Goal: Information Seeking & Learning: Learn about a topic

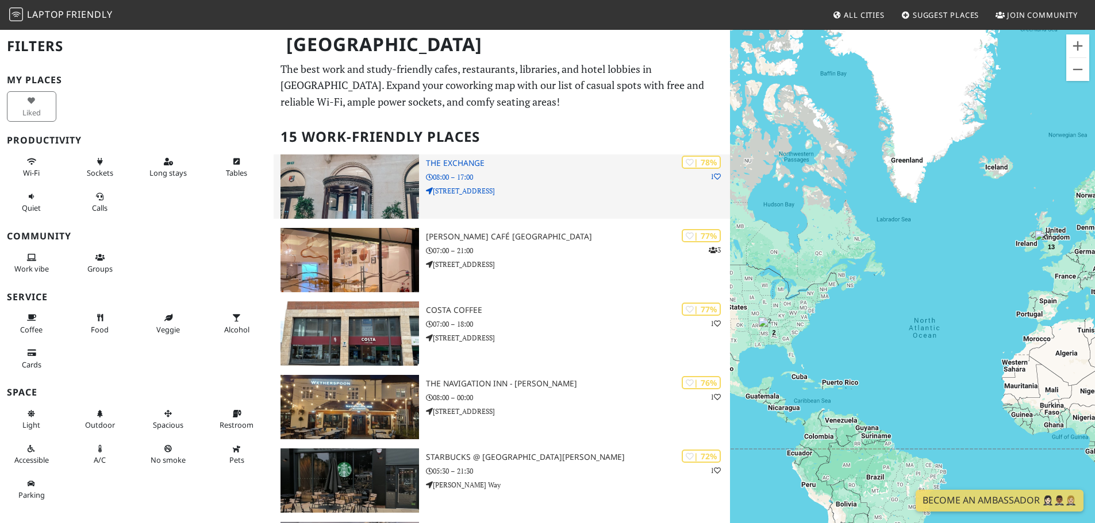
click at [534, 176] on p "08:00 – 17:00" at bounding box center [578, 177] width 304 height 11
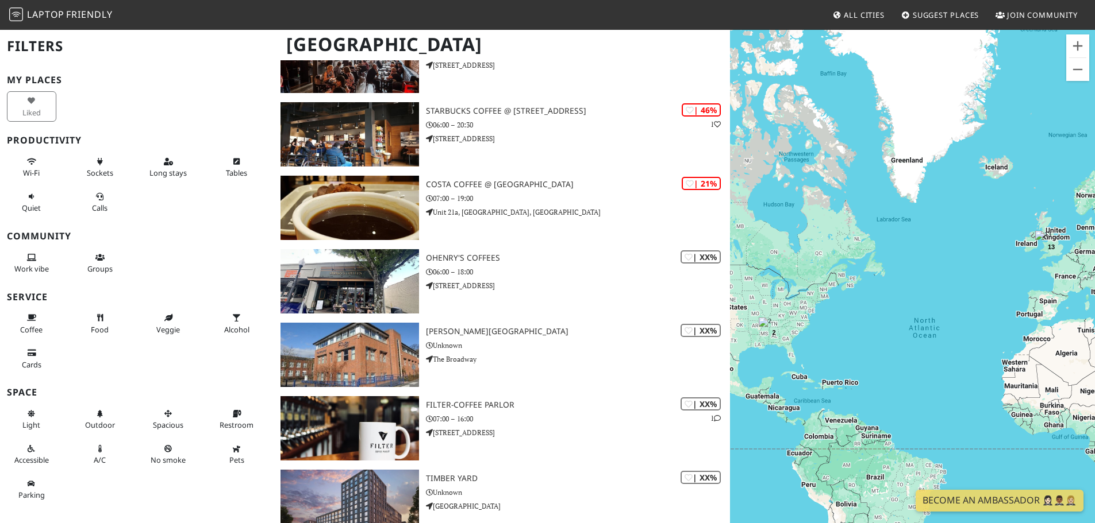
scroll to position [637, 0]
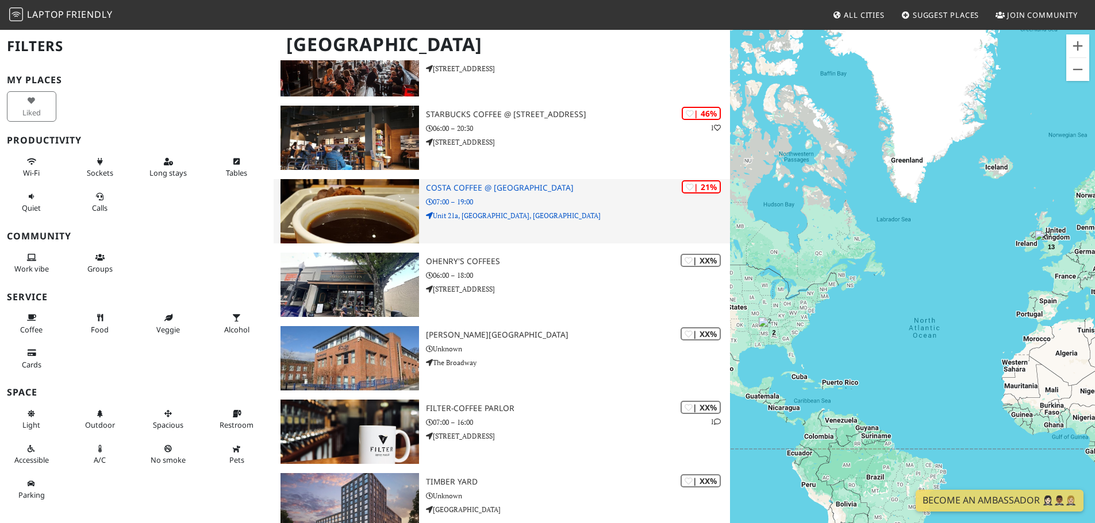
click at [617, 191] on h3 "Costa Coffee @ [GEOGRAPHIC_DATA]" at bounding box center [578, 188] width 304 height 10
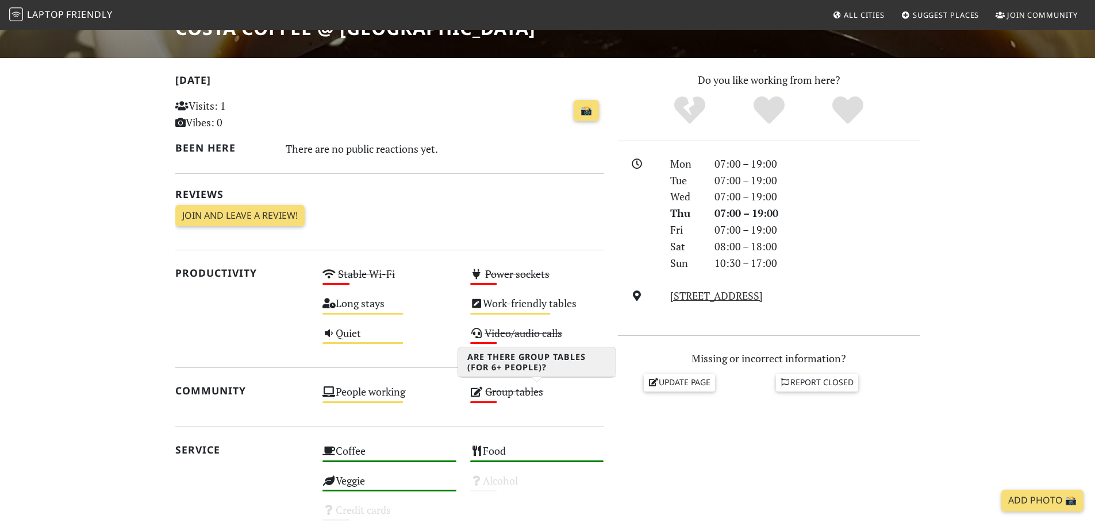
scroll to position [230, 0]
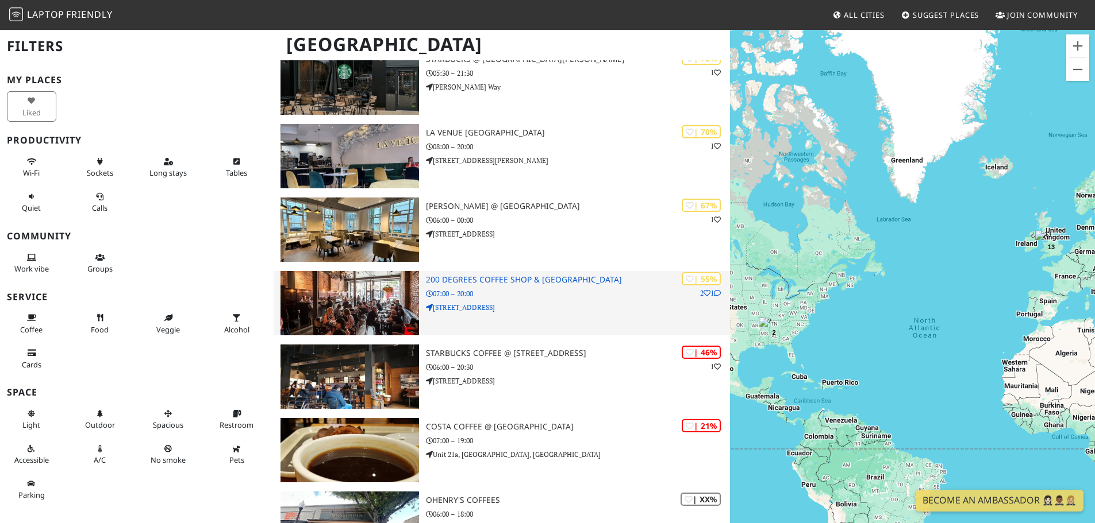
scroll to position [292, 0]
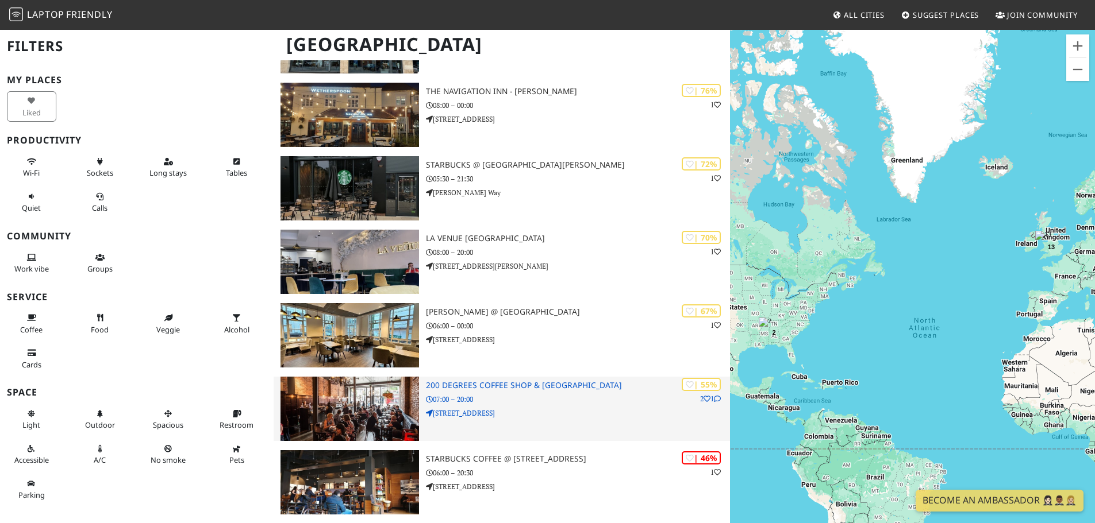
click at [544, 395] on p "07:00 – 20:00" at bounding box center [578, 399] width 304 height 11
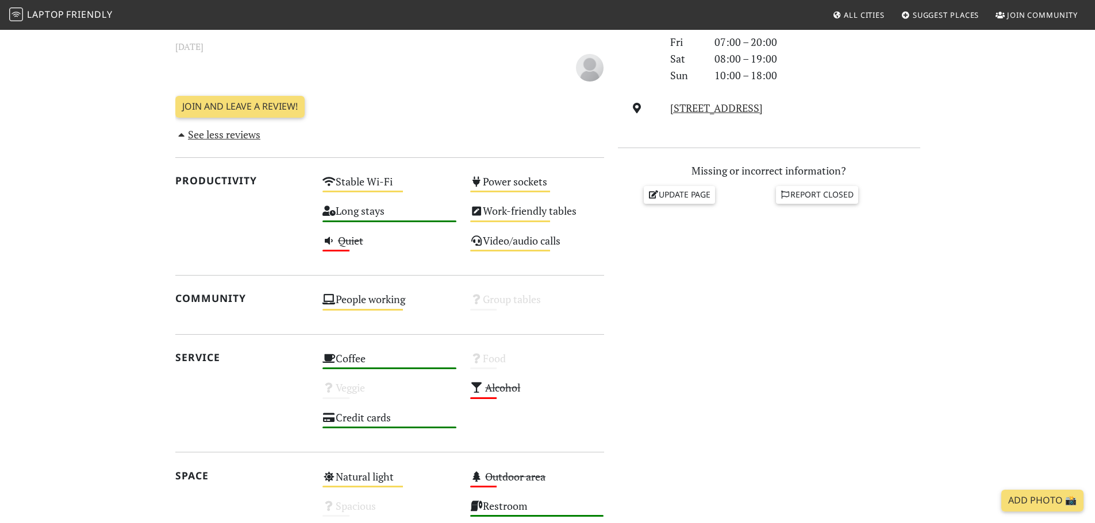
scroll to position [402, 0]
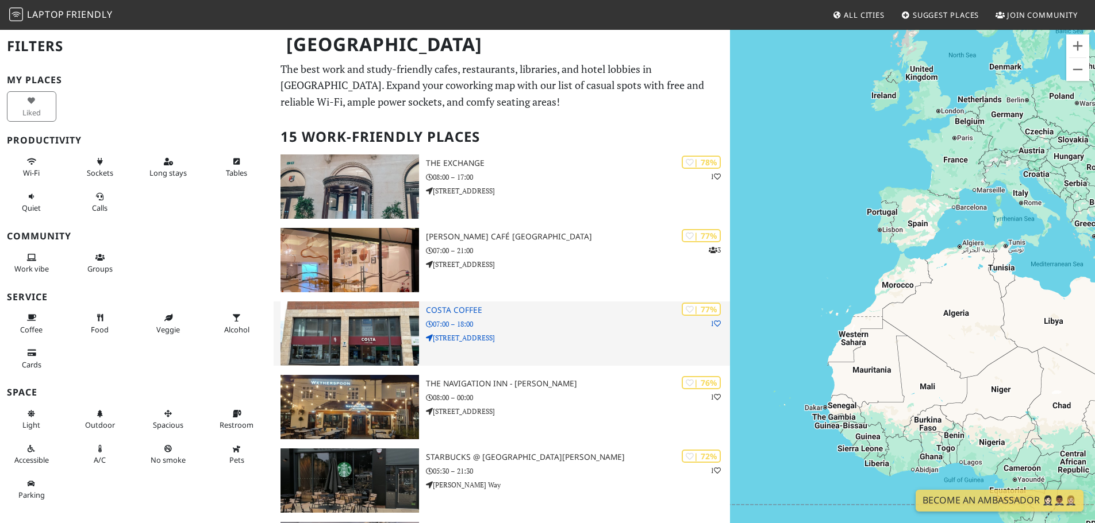
drag, startPoint x: 827, startPoint y: 296, endPoint x: 457, endPoint y: 319, distance: 371.3
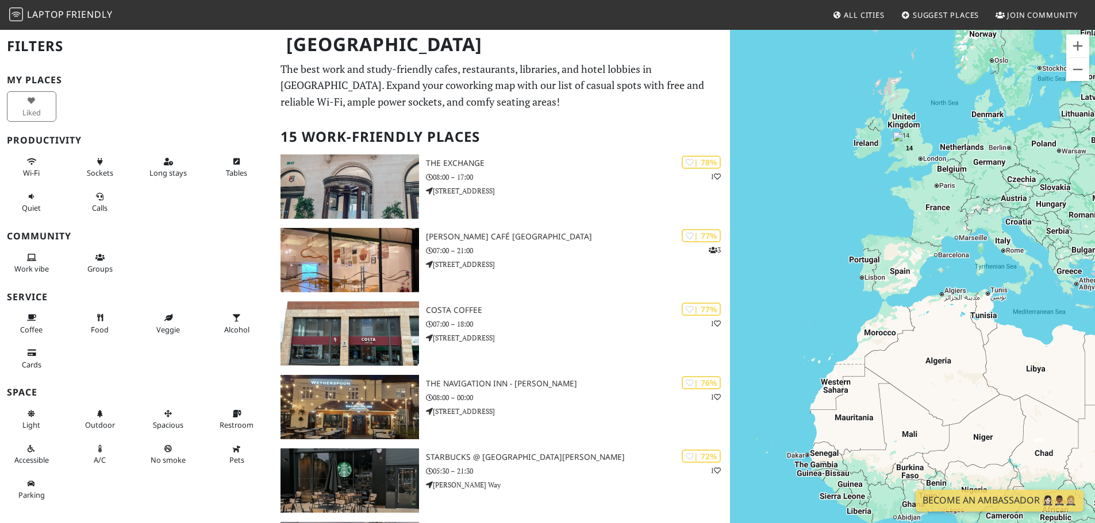
drag, startPoint x: 929, startPoint y: 141, endPoint x: 863, endPoint y: 246, distance: 123.7
click at [918, 269] on div "2 14" at bounding box center [912, 290] width 365 height 523
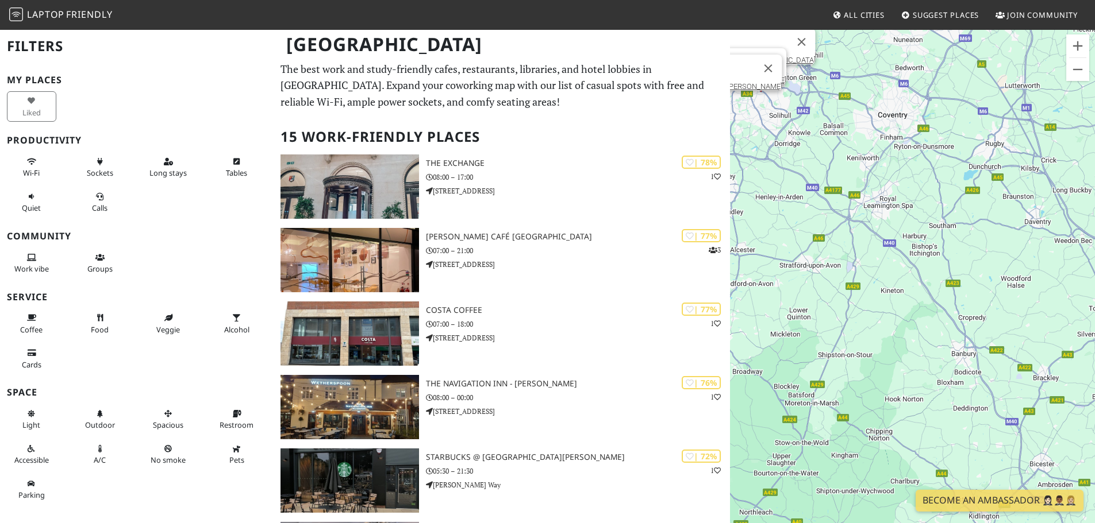
drag, startPoint x: 881, startPoint y: 116, endPoint x: 894, endPoint y: 378, distance: 261.8
click at [894, 378] on div "La Venue Coffee House Elio Café Birmingham Costa Coffee Starbucks @ Sir Herbert…" at bounding box center [912, 290] width 365 height 523
click at [888, 203] on div "La Venue Coffee House Elio Café Birmingham Costa Coffee Starbucks @ Sir Herbert…" at bounding box center [912, 290] width 365 height 523
click at [882, 203] on div "La Venue Coffee House Elio Café Birmingham Costa Coffee Starbucks @ Sir Herbert…" at bounding box center [912, 290] width 365 height 523
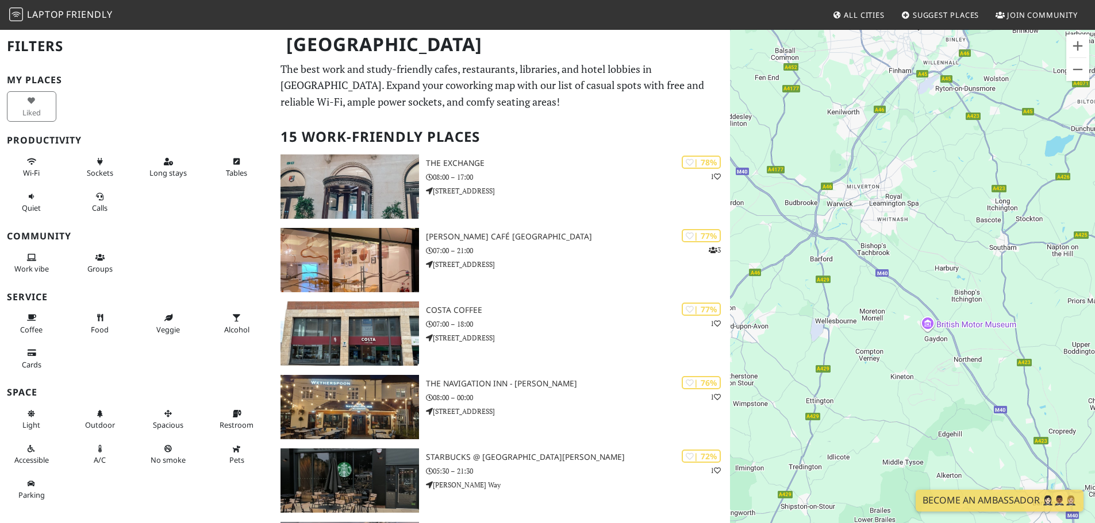
click at [890, 205] on div "La Venue Coffee House Elio Café Birmingham Costa Coffee Starbucks @ Sir Herbert…" at bounding box center [912, 290] width 365 height 523
click at [894, 202] on div "La Venue Coffee House Elio Café Birmingham Costa Coffee Starbucks @ Sir Herbert…" at bounding box center [912, 290] width 365 height 523
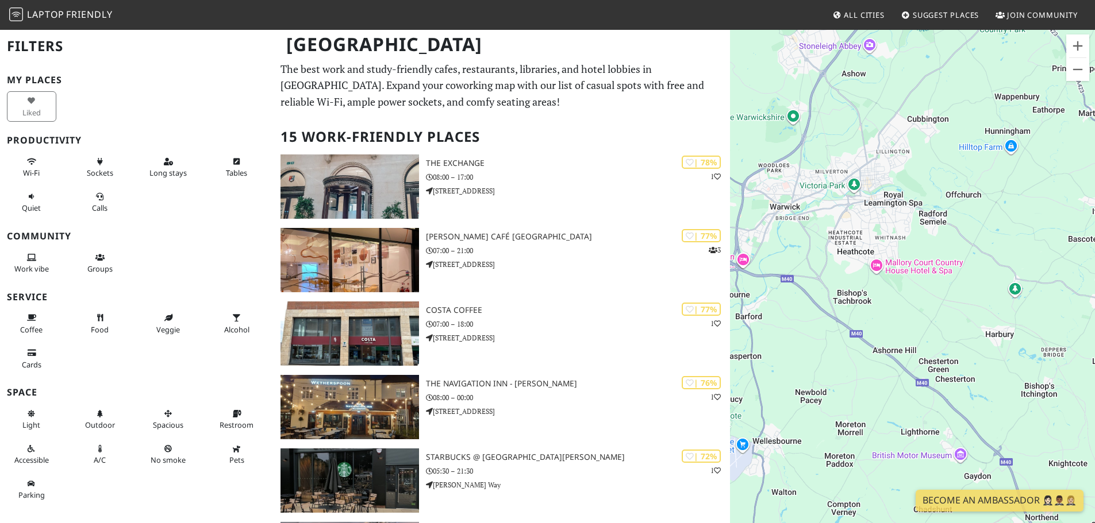
click at [872, 223] on div "La Venue Coffee House Elio Café Birmingham Costa Coffee Starbucks @ Sir Herbert…" at bounding box center [912, 290] width 365 height 523
click at [875, 223] on div "La Venue Coffee House Elio Café Birmingham Costa Coffee Starbucks @ Sir Herbert…" at bounding box center [912, 290] width 365 height 523
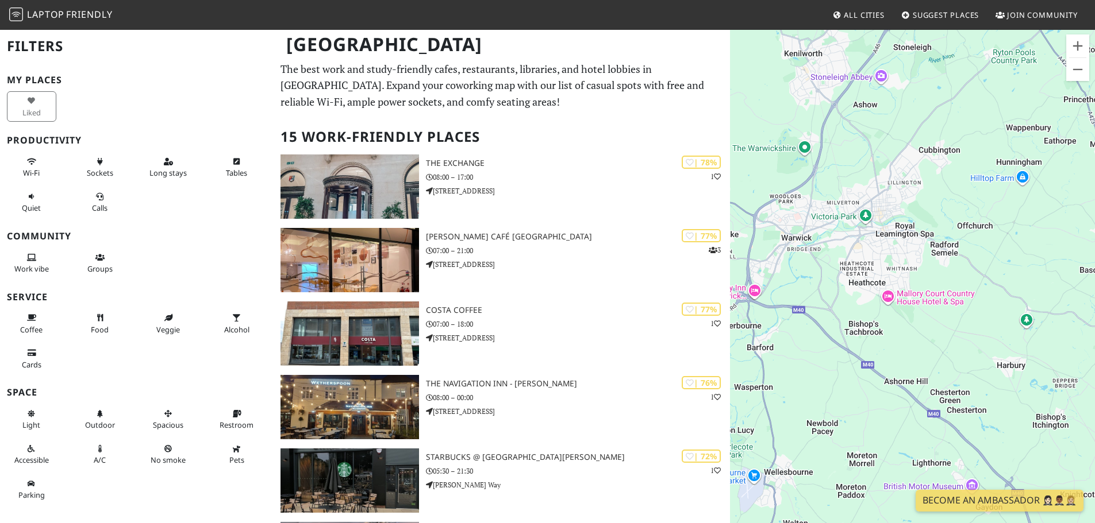
drag, startPoint x: 877, startPoint y: 179, endPoint x: 888, endPoint y: 214, distance: 36.7
click at [888, 214] on div "La Venue Coffee House Elio Café Birmingham Costa Coffee Starbucks @ Sir Herbert…" at bounding box center [912, 290] width 365 height 523
click at [896, 250] on div "La Venue Coffee House Elio Café Birmingham Costa Coffee Starbucks @ Sir Herbert…" at bounding box center [912, 290] width 365 height 523
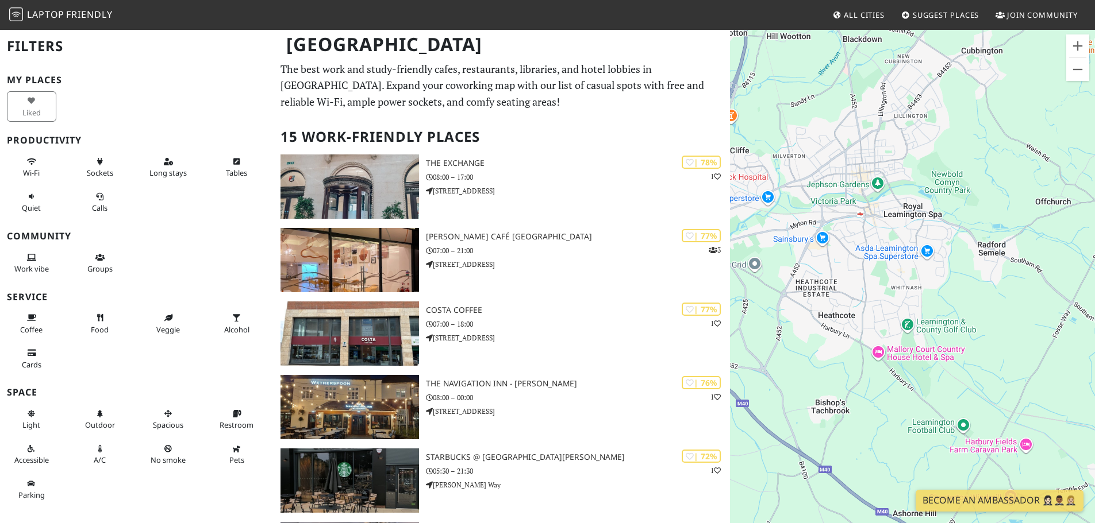
click at [908, 218] on div "La Venue Coffee House Elio Café Birmingham Costa Coffee Starbucks @ Sir Herbert…" at bounding box center [912, 290] width 365 height 523
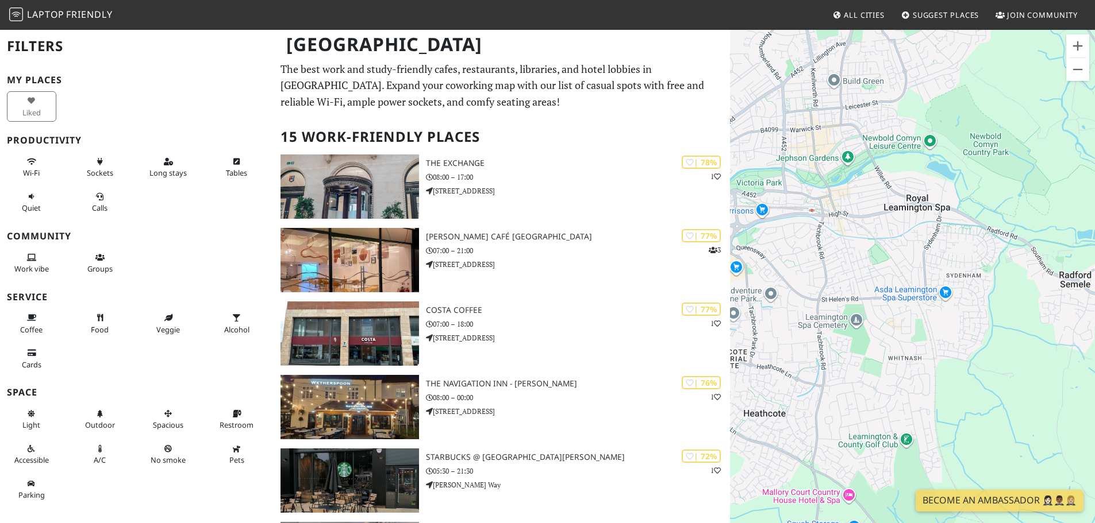
click at [858, 15] on span "All Cities" at bounding box center [864, 15] width 41 height 10
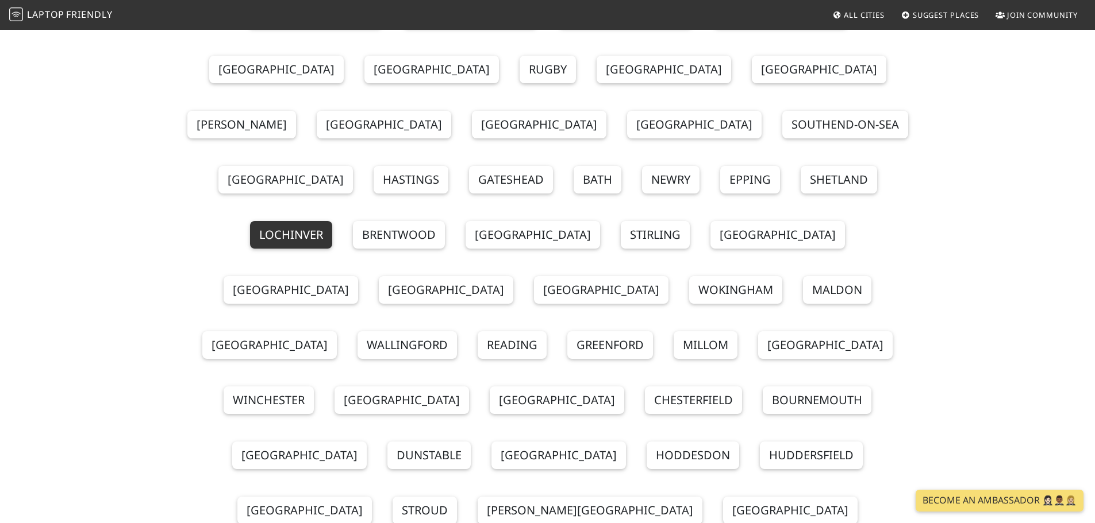
scroll to position [115, 0]
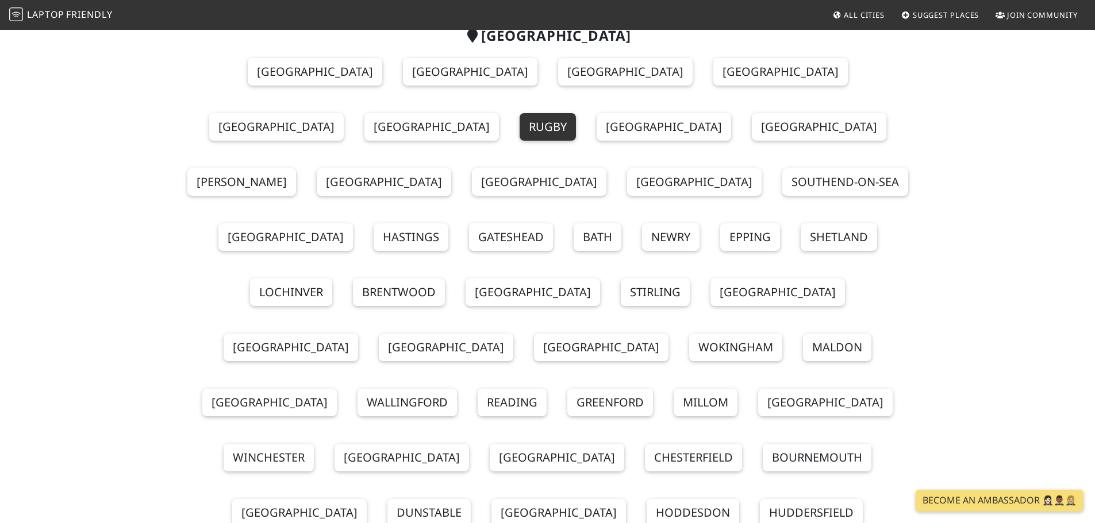
click at [576, 113] on link "Rugby" at bounding box center [547, 127] width 56 height 28
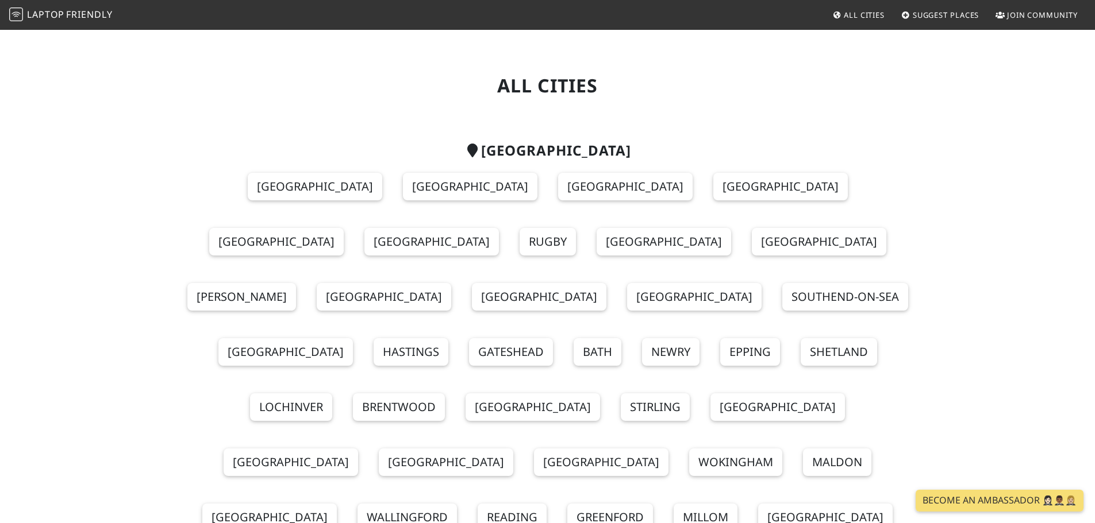
scroll to position [115, 0]
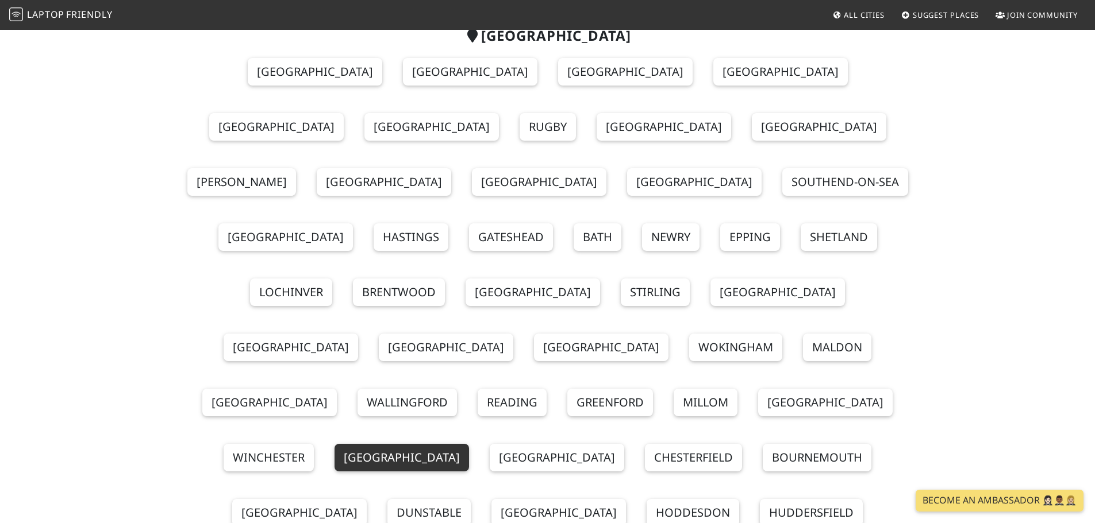
click at [455, 444] on link "[GEOGRAPHIC_DATA]" at bounding box center [401, 458] width 134 height 28
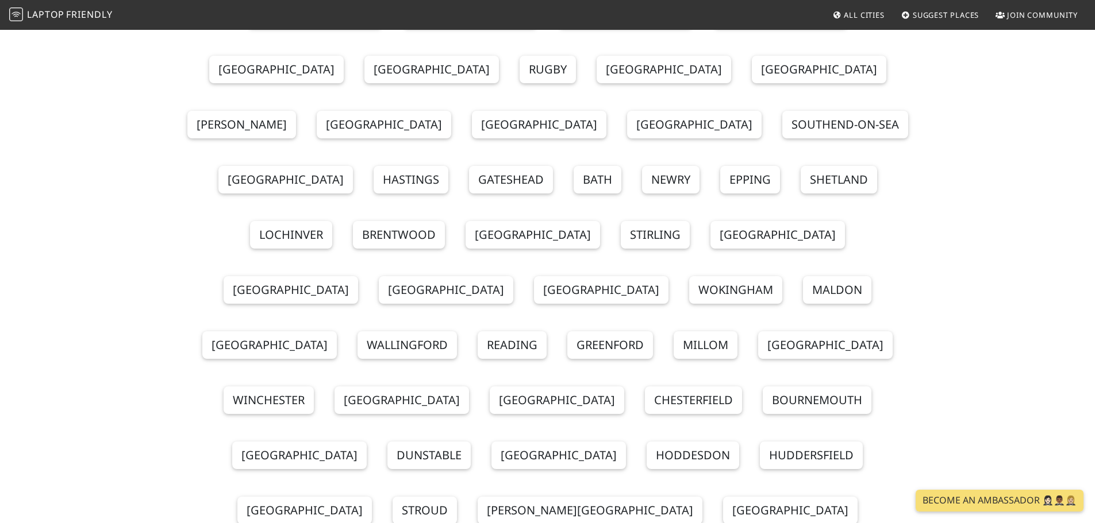
scroll to position [172, 0]
click at [513, 276] on link "Worcester" at bounding box center [446, 290] width 134 height 28
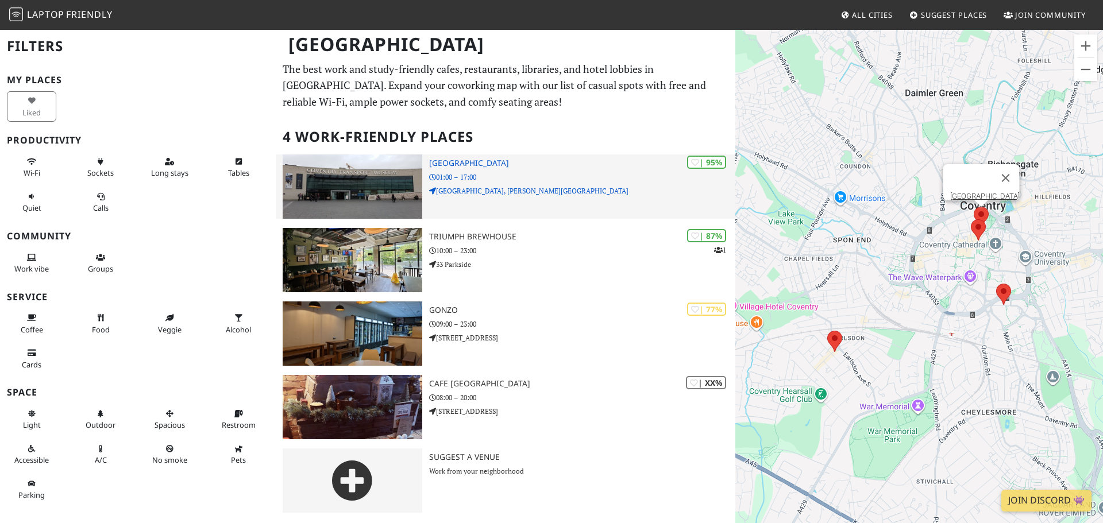
click at [486, 200] on div "| 95% Coventry Transport Museum 01:00 – 17:00 Millennium Place, Hales Street" at bounding box center [582, 187] width 306 height 64
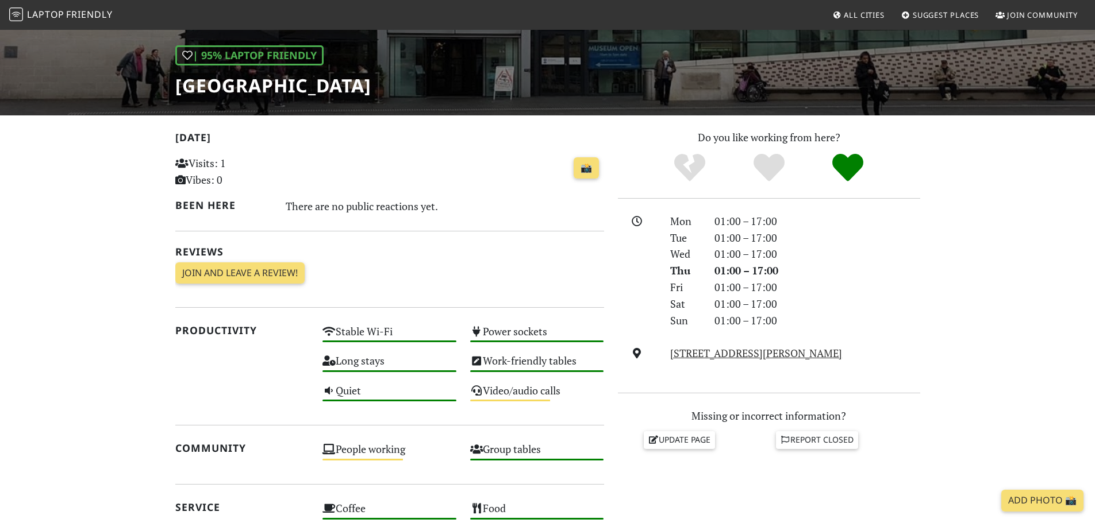
scroll to position [230, 0]
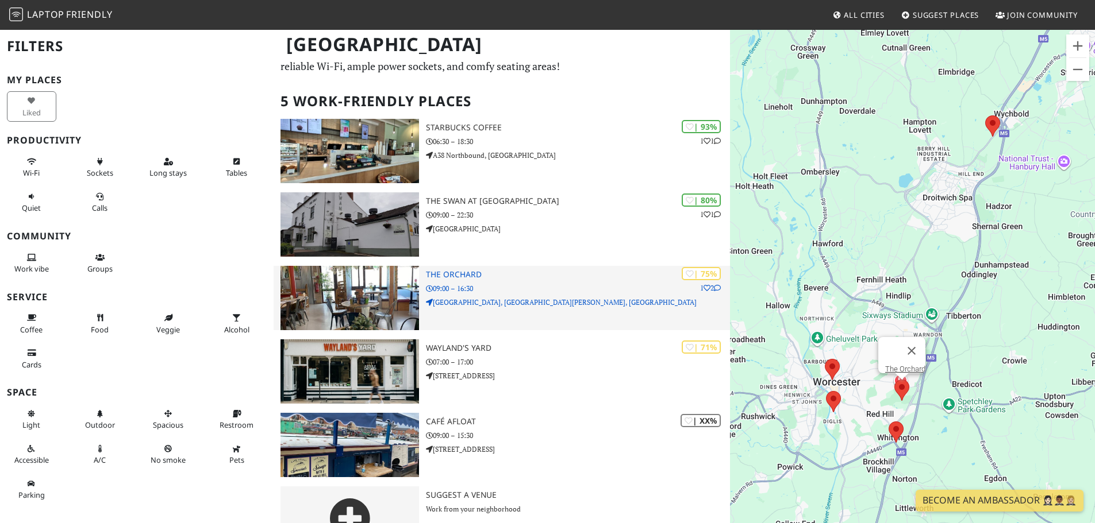
scroll to position [72, 0]
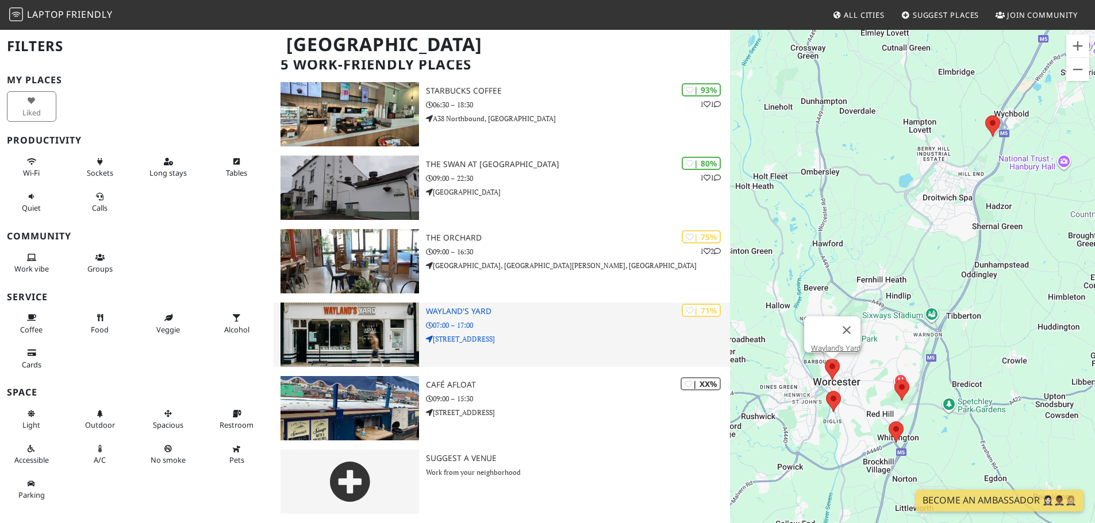
click at [532, 328] on p "07:00 – 17:00" at bounding box center [578, 325] width 304 height 11
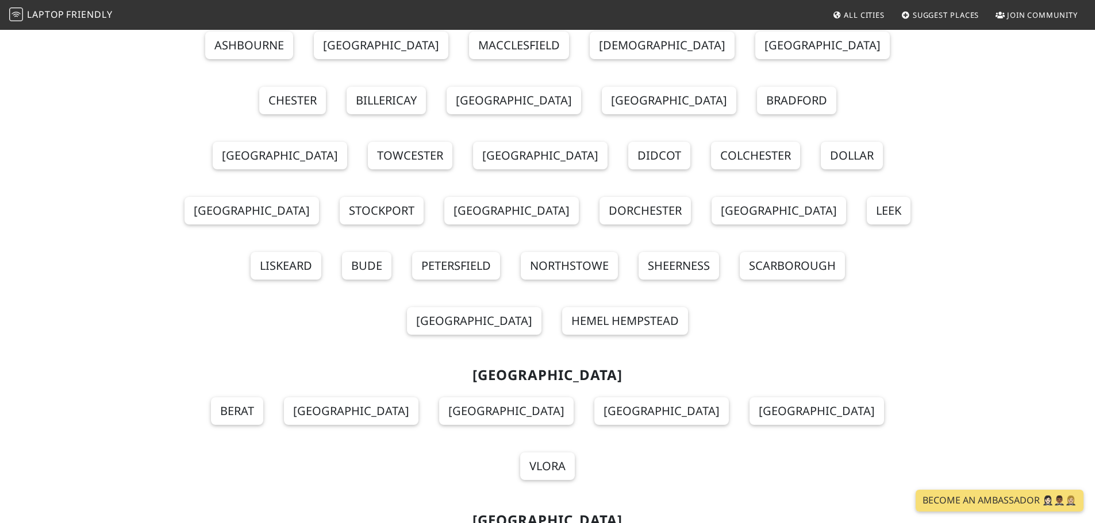
scroll to position [747, 0]
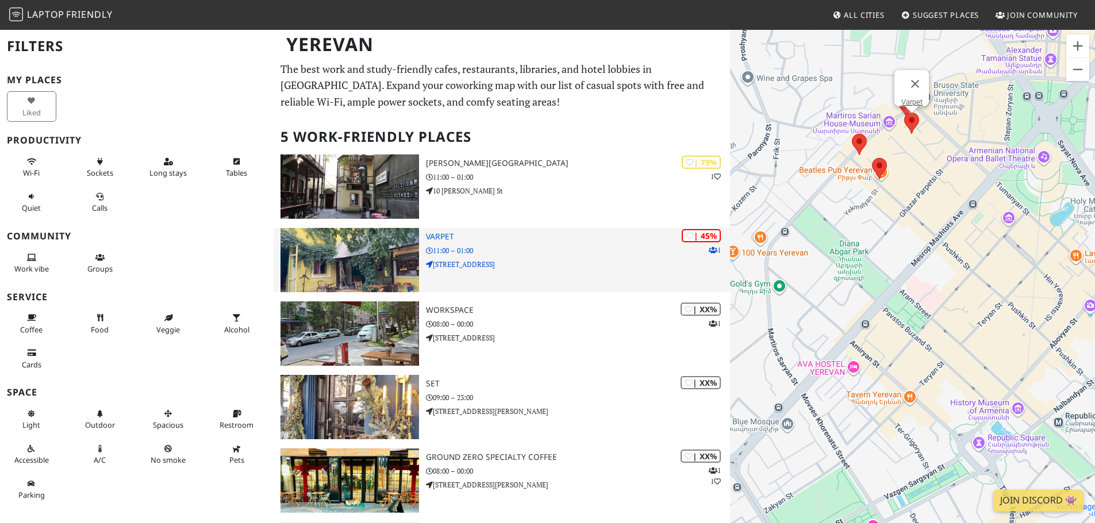
click at [545, 269] on p "35v Tumanyan St" at bounding box center [578, 264] width 304 height 11
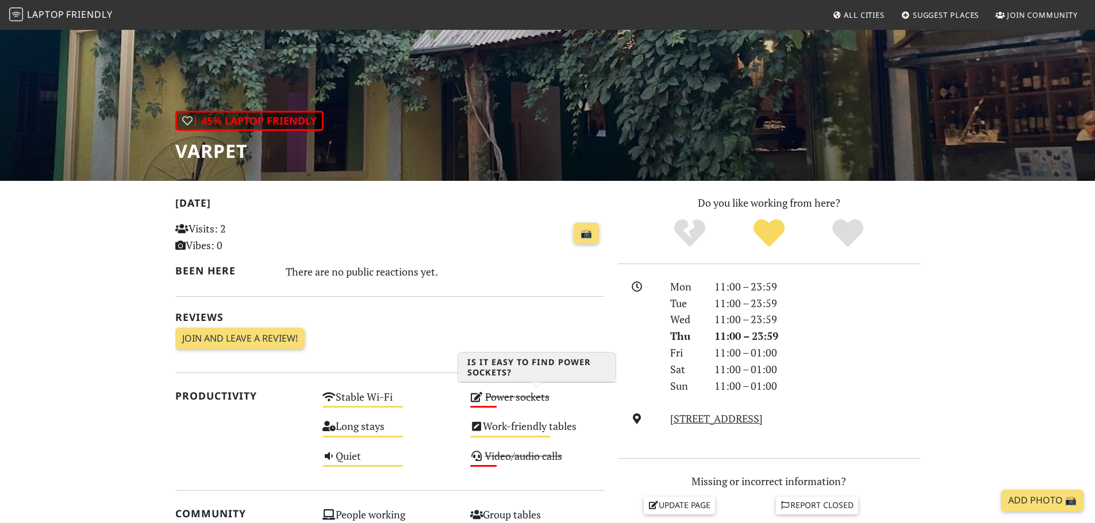
scroll to position [115, 0]
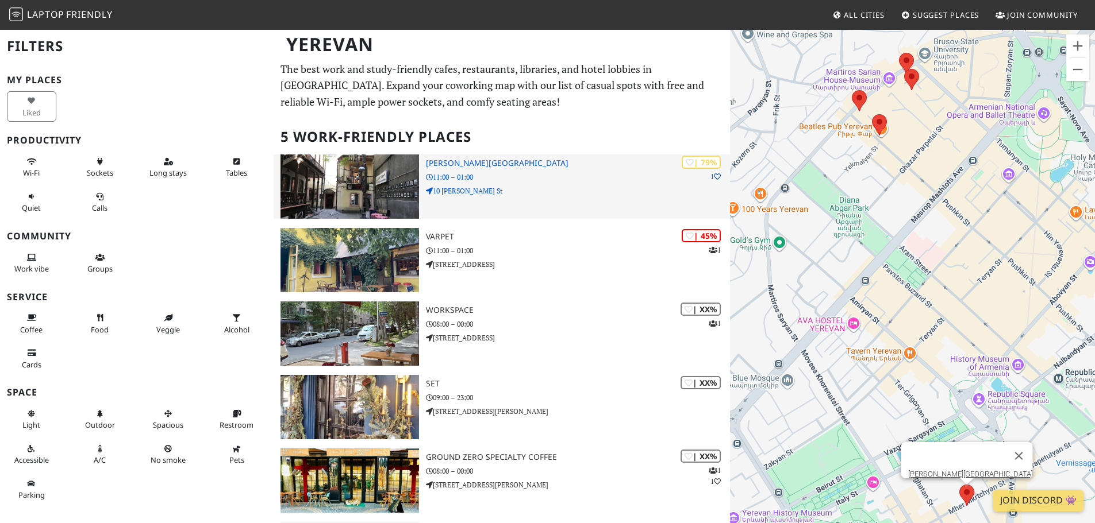
click at [535, 172] on p "11:00 – 01:00" at bounding box center [578, 177] width 304 height 11
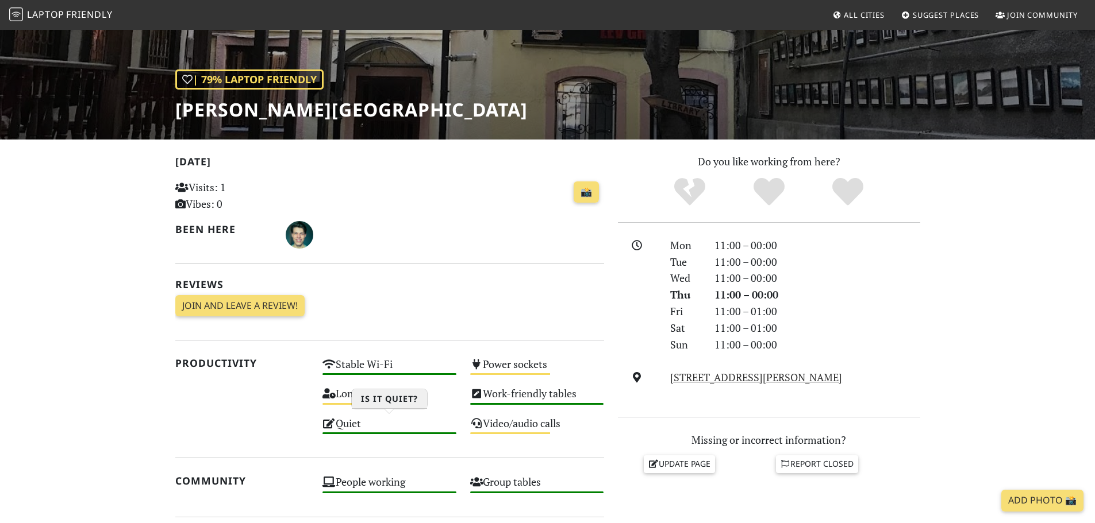
scroll to position [115, 0]
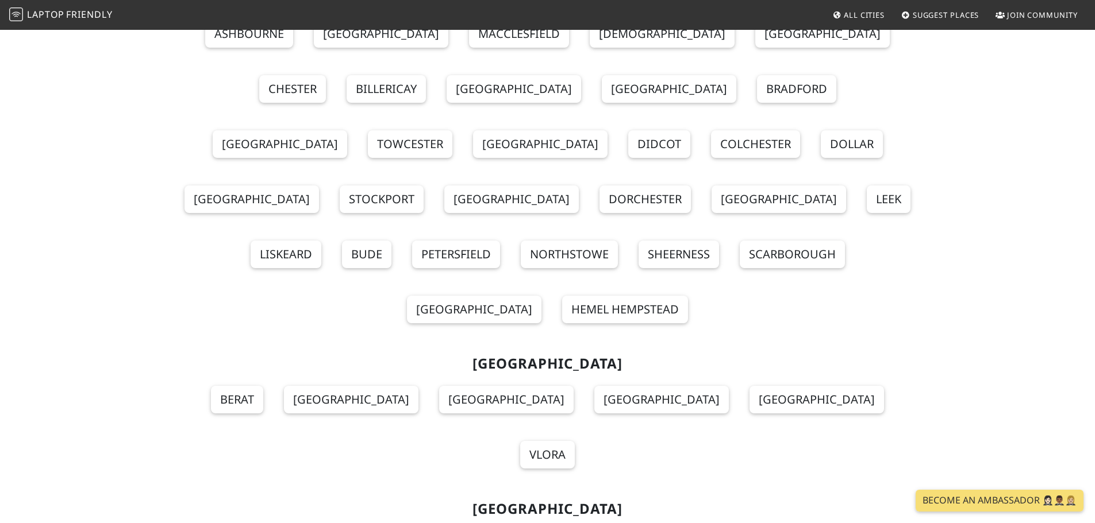
scroll to position [747, 0]
